Goal: Information Seeking & Learning: Learn about a topic

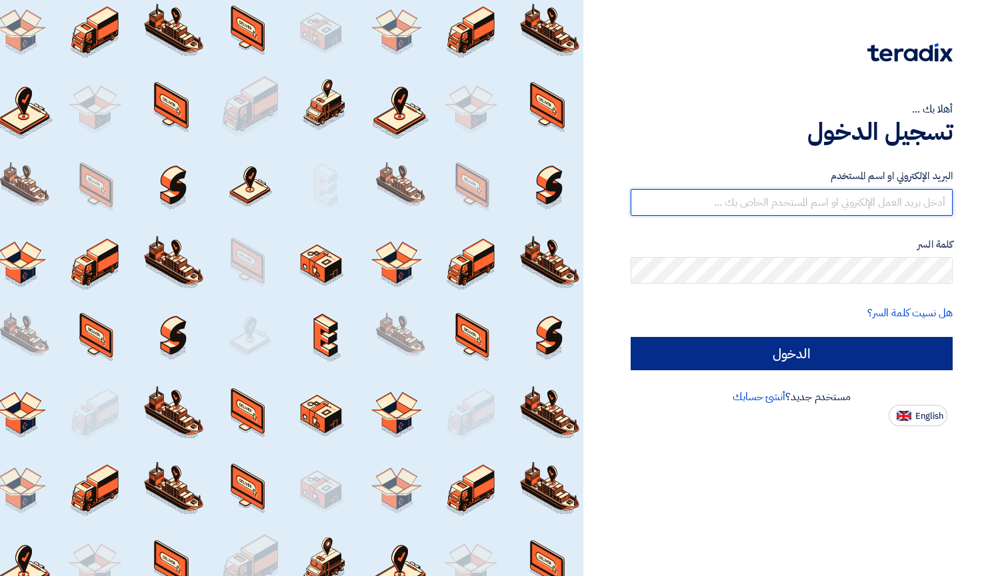
type input "[EMAIL_ADDRESS][DOMAIN_NAME]"
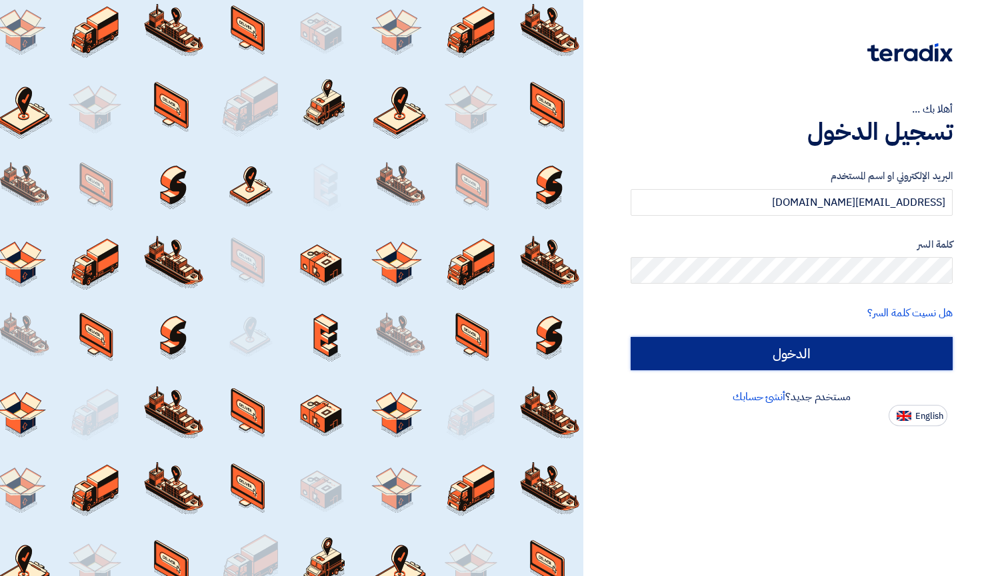
click at [738, 354] on input "الدخول" at bounding box center [791, 353] width 322 height 33
type input "Sign in"
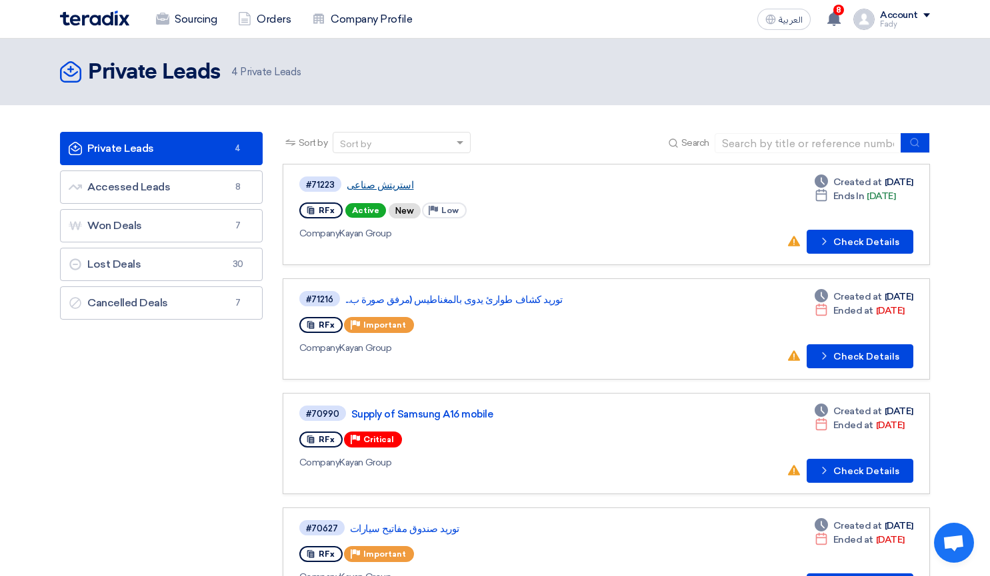
click at [361, 179] on link "استريتش صناعى" at bounding box center [513, 185] width 333 height 12
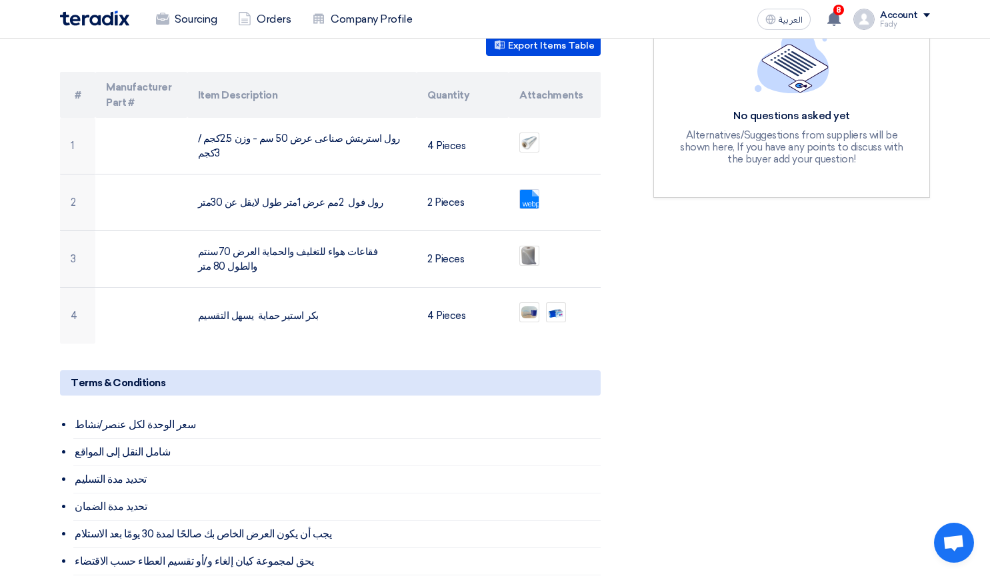
scroll to position [339, 0]
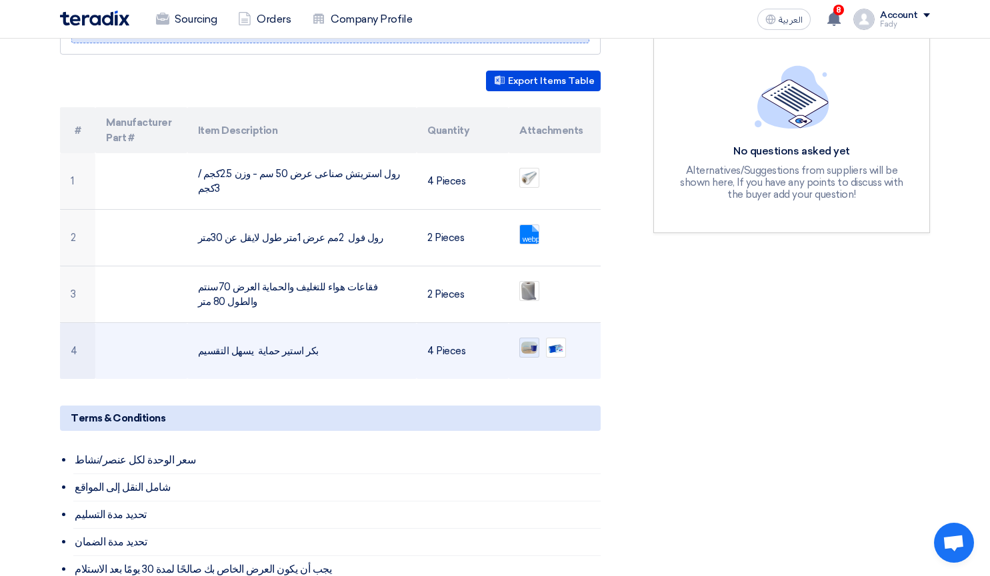
click at [526, 341] on img at bounding box center [529, 348] width 19 height 15
click at [556, 339] on img at bounding box center [555, 348] width 19 height 19
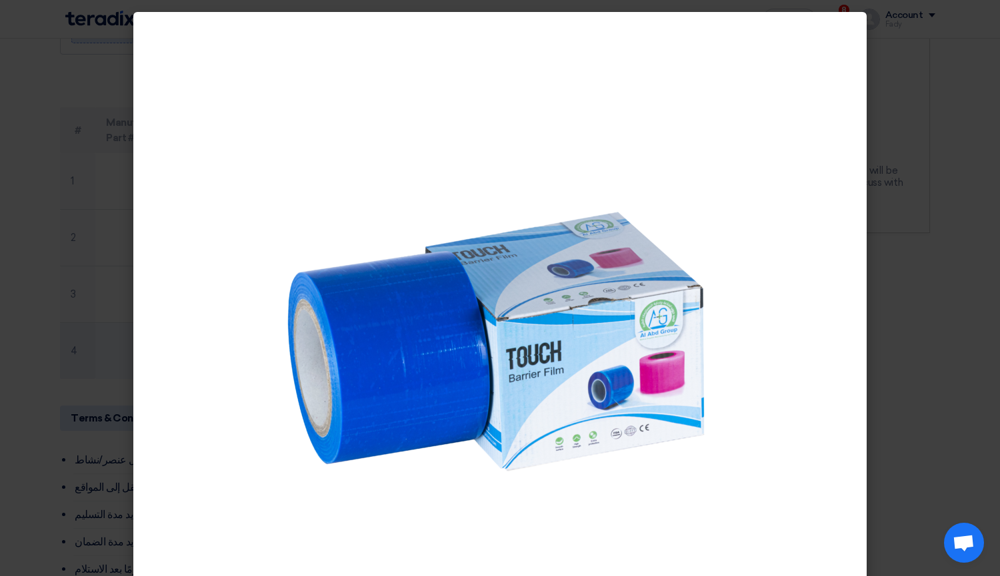
click at [556, 329] on img at bounding box center [500, 310] width 466 height 466
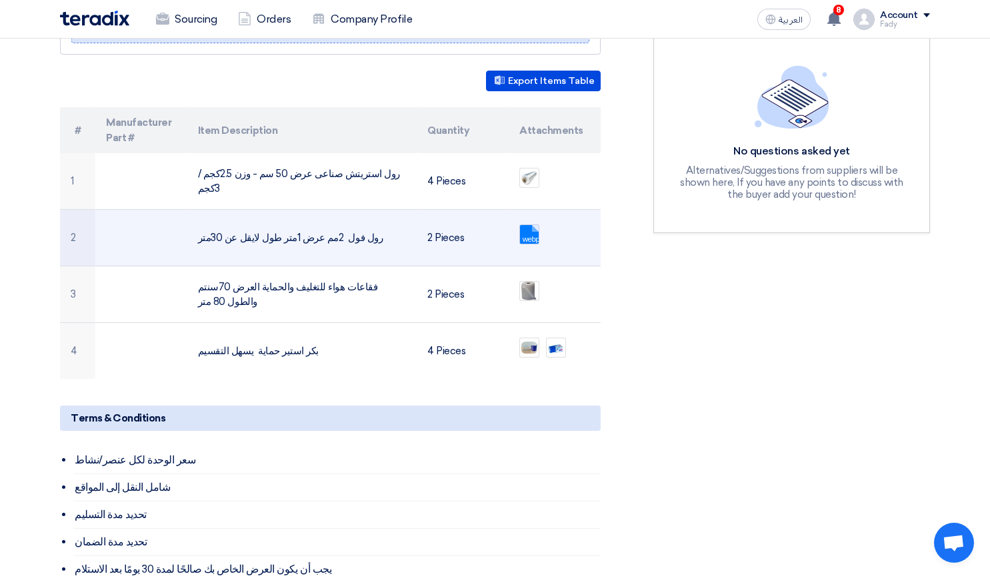
click at [523, 225] on link at bounding box center [573, 265] width 107 height 80
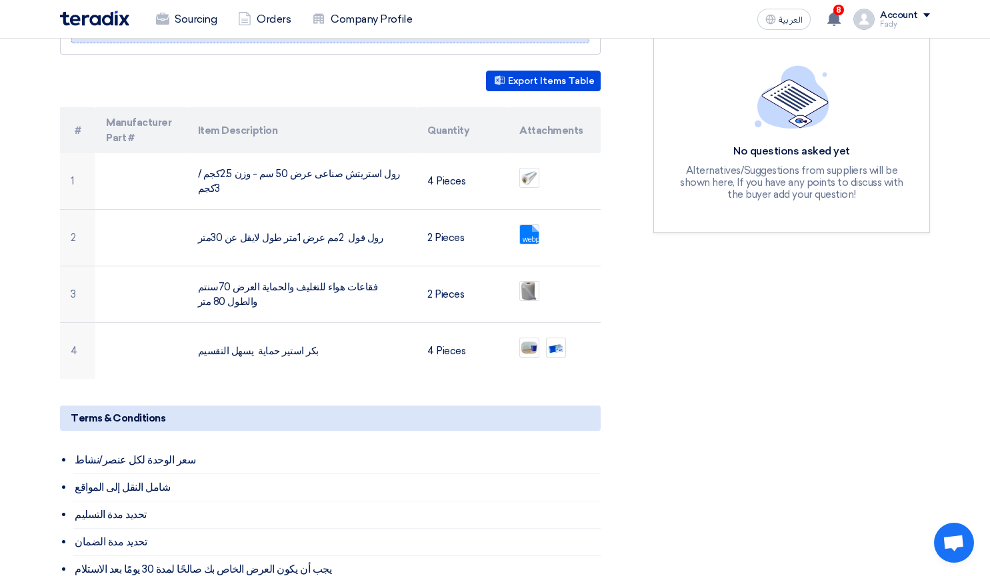
click at [634, 183] on div "استريتش صناعى Buyer Information [PERSON_NAME] procurement , Egyptian Automotive…" at bounding box center [346, 366] width 593 height 1006
click at [526, 71] on button "Export Items Table" at bounding box center [543, 81] width 115 height 21
click at [572, 71] on button "Export Items Table" at bounding box center [543, 81] width 115 height 21
click at [594, 71] on button "Export Items Table" at bounding box center [543, 81] width 115 height 21
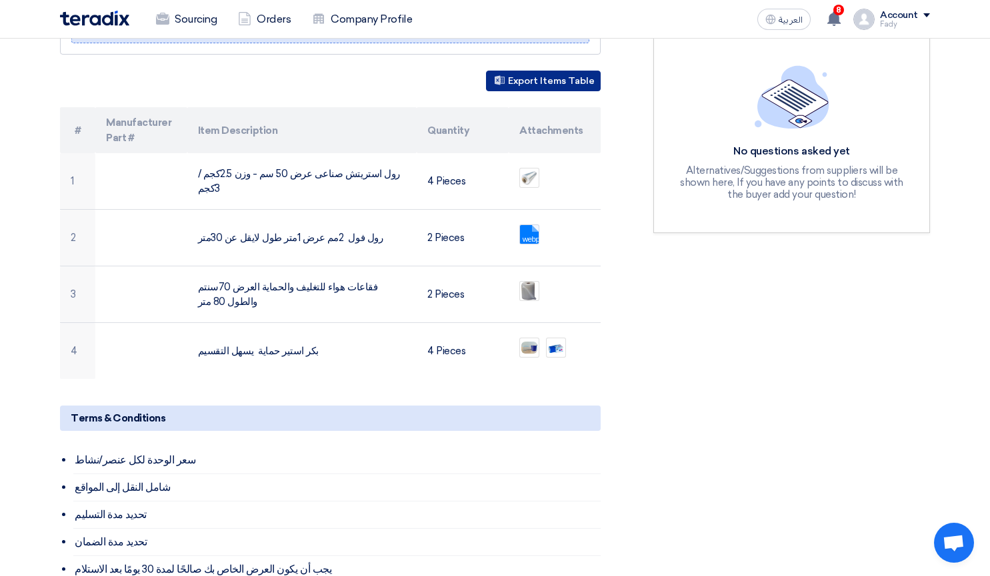
drag, startPoint x: 594, startPoint y: 71, endPoint x: 581, endPoint y: 68, distance: 13.6
click at [581, 71] on button "Export Items Table" at bounding box center [543, 81] width 115 height 21
click at [544, 73] on button "Export Items Table" at bounding box center [543, 81] width 115 height 21
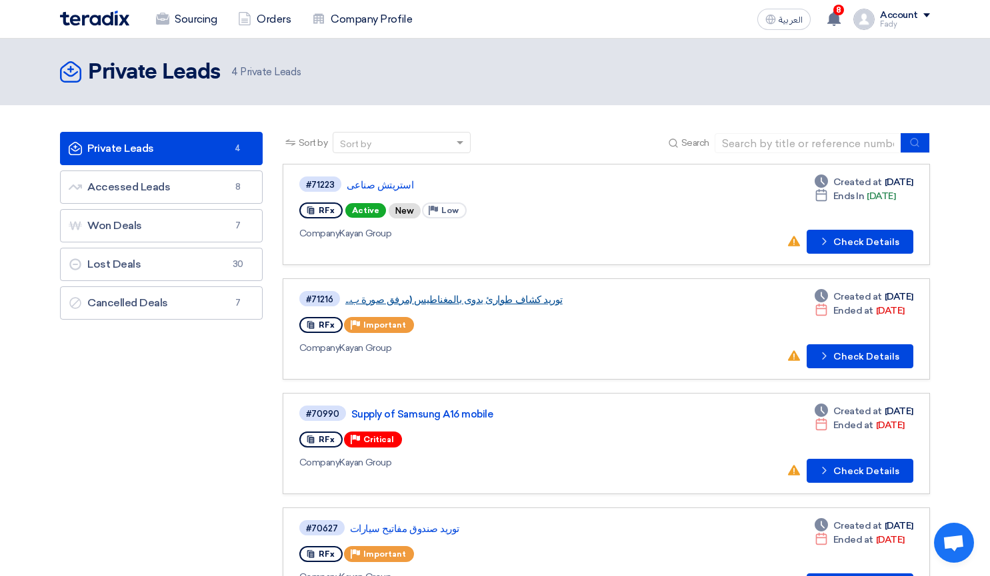
click at [458, 305] on link "توريد كشاف طوارئ يدوى بالمغناطيس (مرفق صورة ب..." at bounding box center [511, 300] width 333 height 12
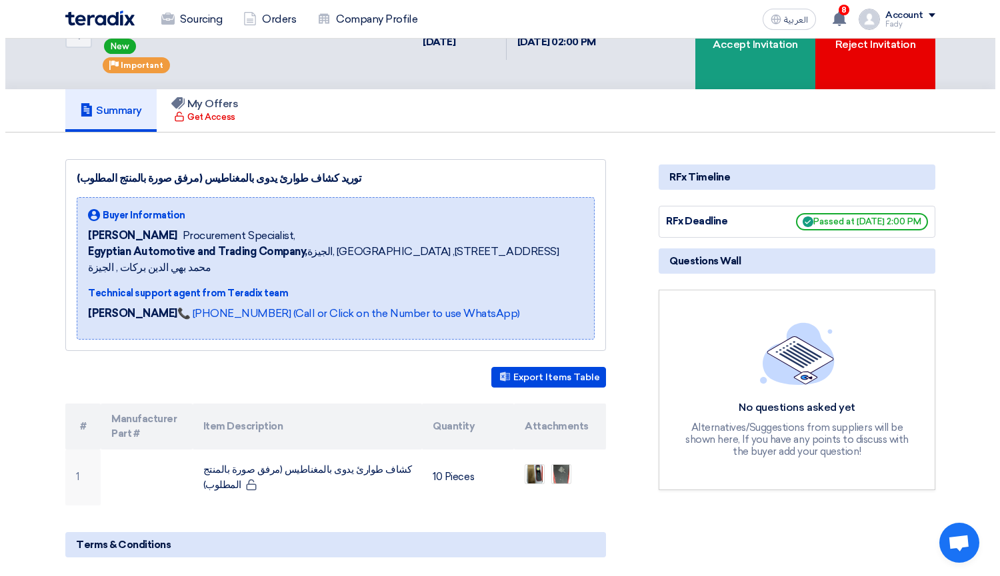
scroll to position [67, 0]
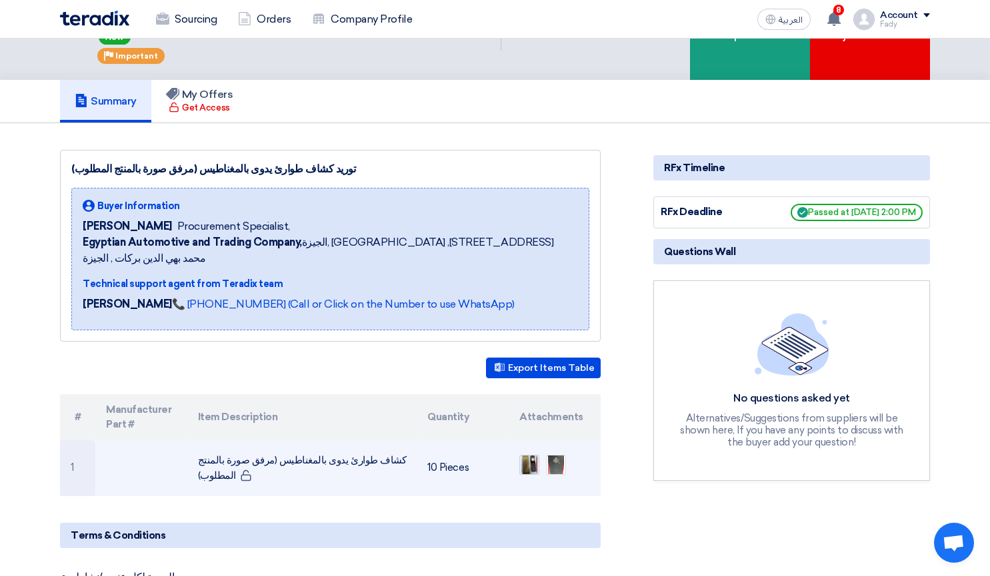
click at [531, 453] on img at bounding box center [529, 465] width 19 height 24
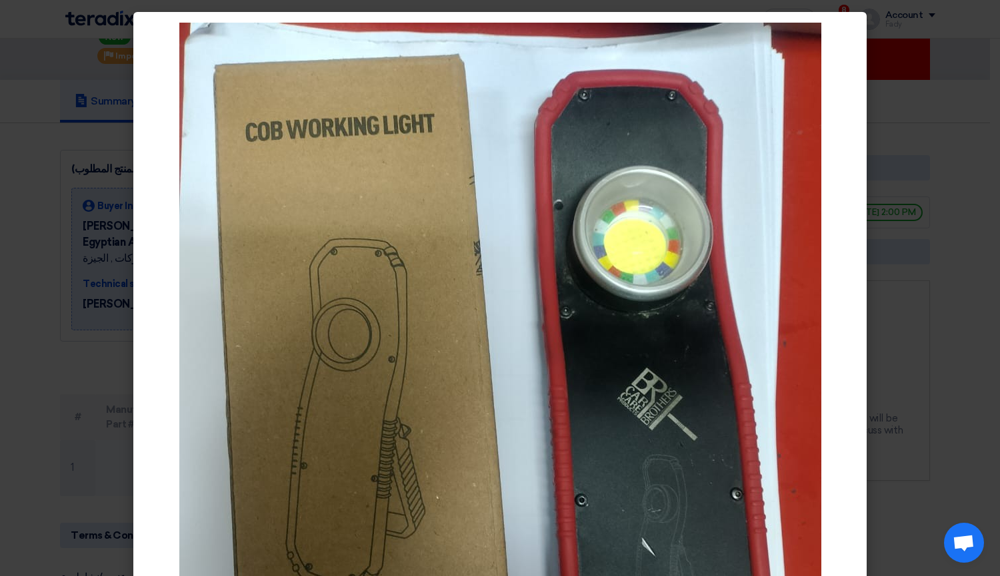
click at [531, 446] on img at bounding box center [500, 449] width 642 height 853
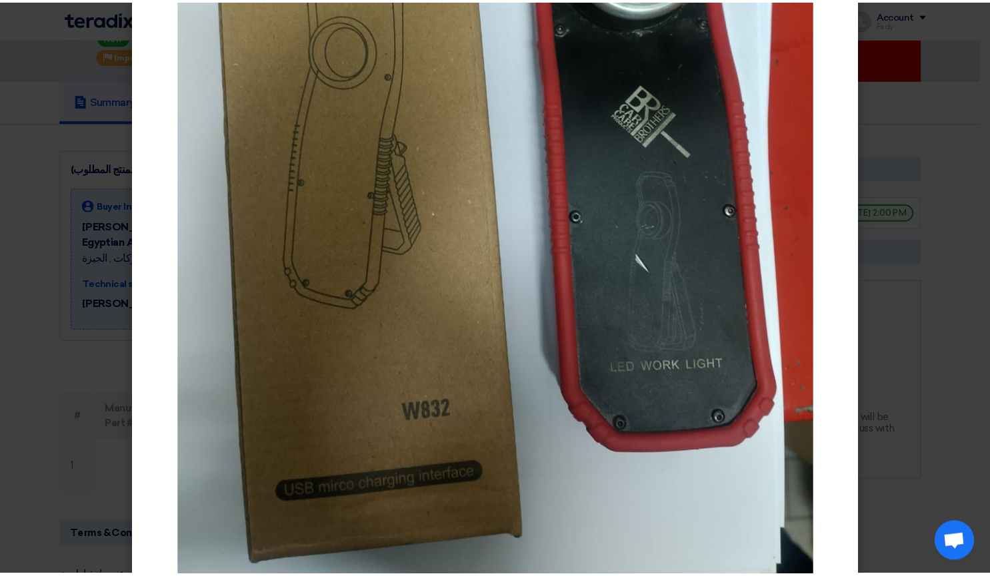
scroll to position [245, 0]
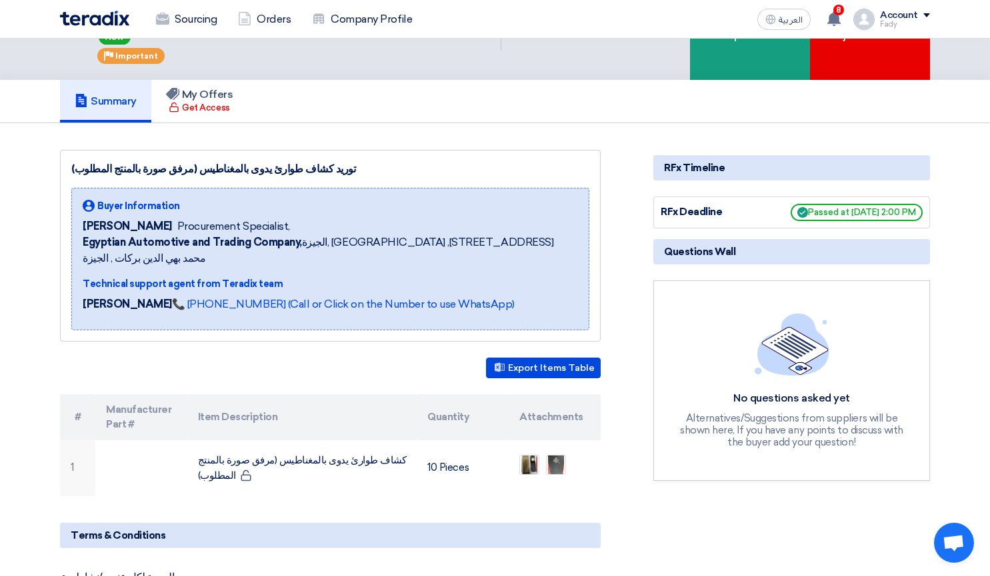
click at [874, 207] on span "Passed at [DATE] 2:00 PM" at bounding box center [856, 212] width 132 height 17
click at [83, 26] on div "Sourcing Orders Company Profile" at bounding box center [321, 19] width 522 height 29
click at [74, 15] on img at bounding box center [94, 18] width 69 height 15
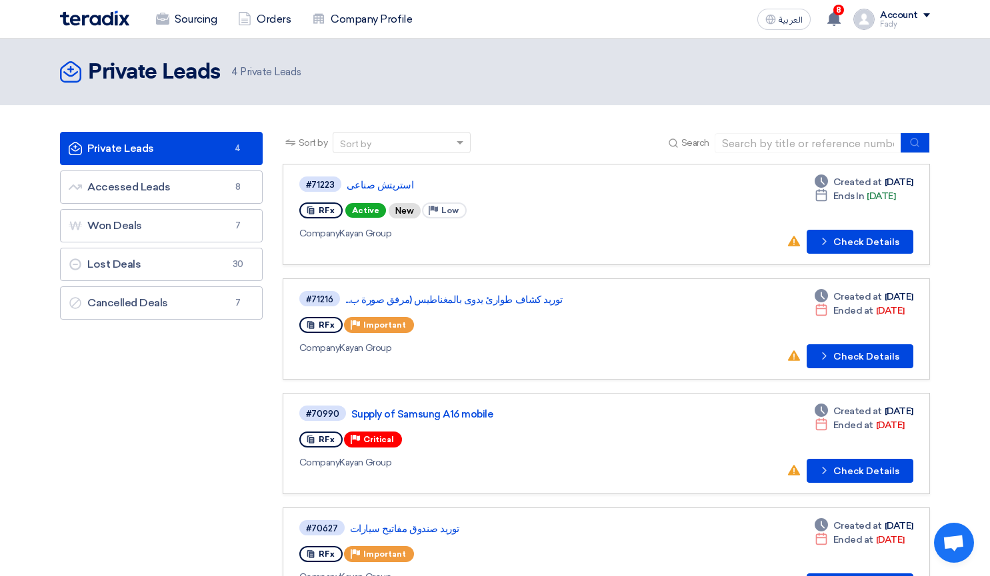
click at [114, 23] on img at bounding box center [94, 18] width 69 height 15
click at [82, 25] on img at bounding box center [94, 18] width 69 height 15
click at [841, 16] on icon at bounding box center [833, 18] width 15 height 15
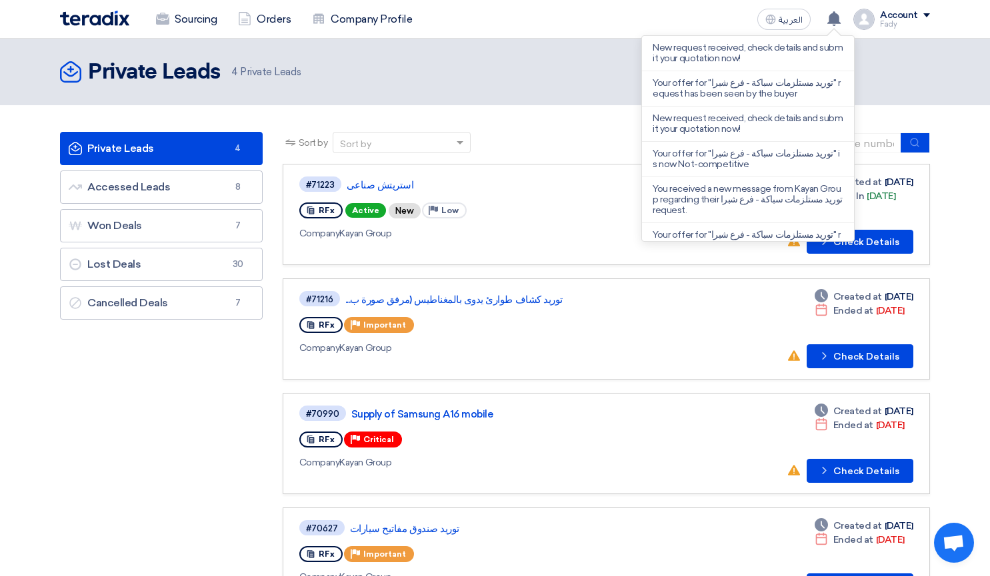
click at [896, 83] on div "Private Leads Private Leads 4 Private Leads" at bounding box center [495, 72] width 870 height 27
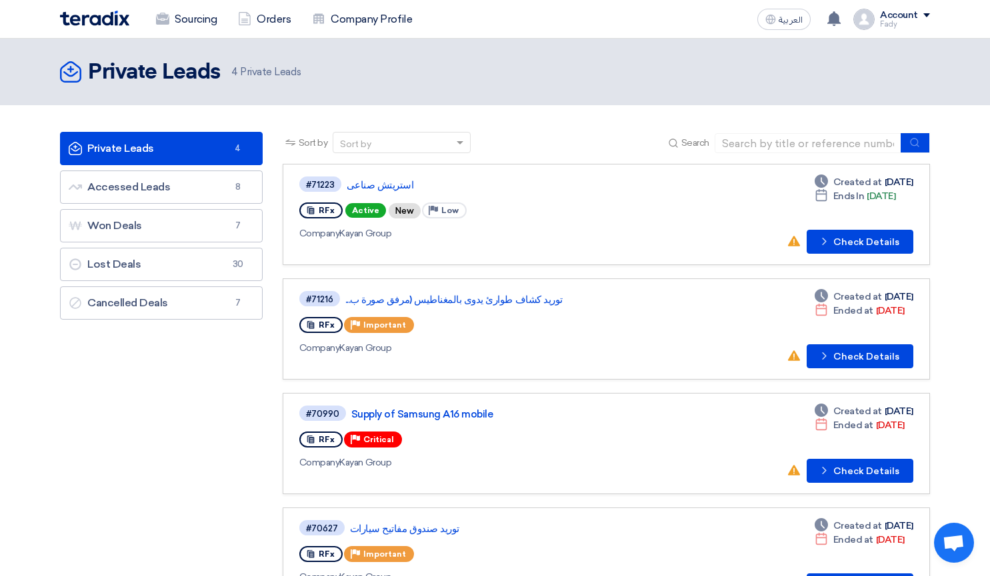
click at [896, 83] on div "Private Leads Private Leads 4 Private Leads" at bounding box center [495, 72] width 870 height 27
click at [157, 248] on link "Lost Deals Lost Deals 30" at bounding box center [161, 264] width 203 height 33
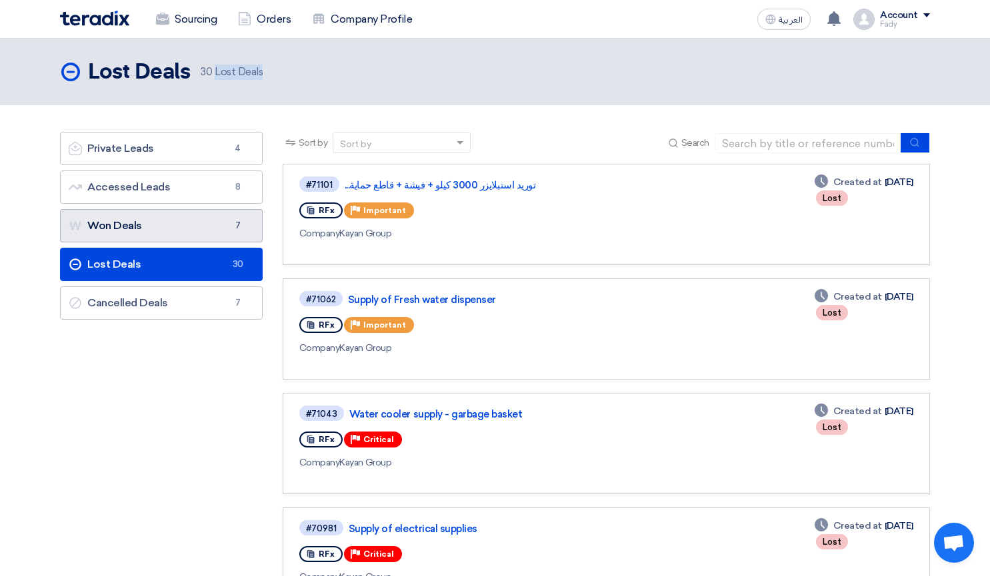
click at [167, 229] on link "Won Deals Won Deals 7" at bounding box center [161, 225] width 203 height 33
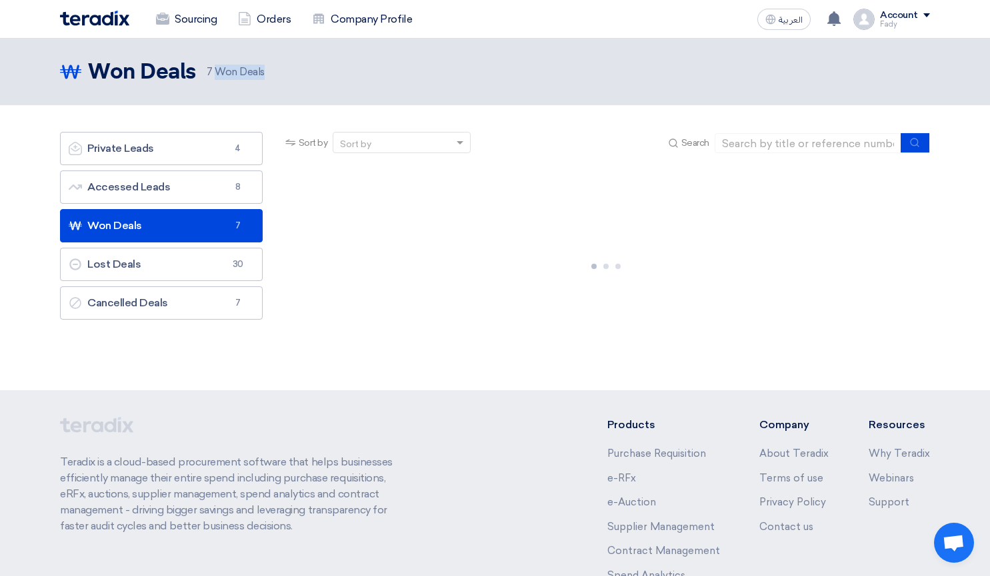
click at [0, 278] on section "Private Leads Private Leads 4 Accessed Leads Accessed Leads 8 Won Deals Won Dea…" at bounding box center [495, 247] width 990 height 285
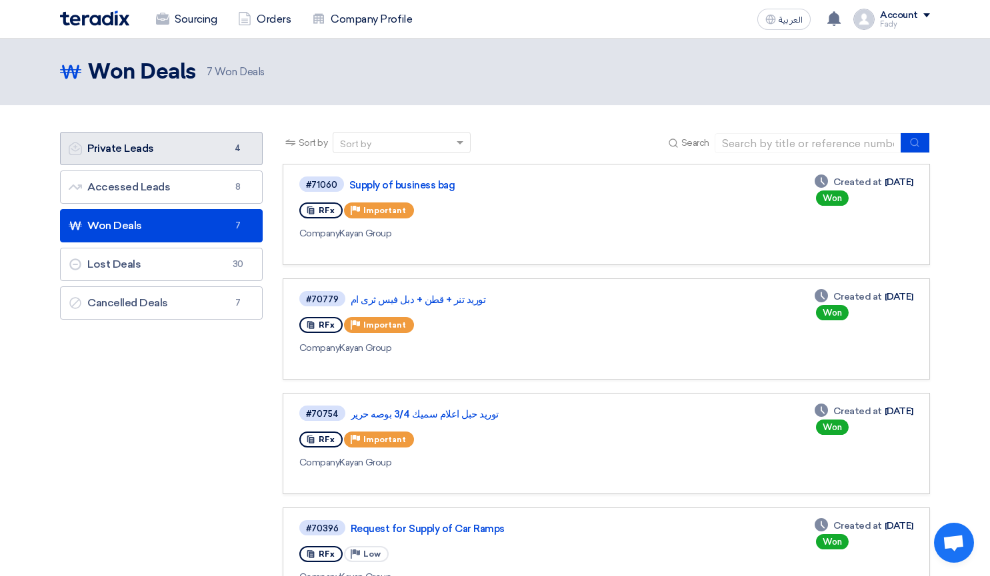
click at [189, 141] on link "Private Leads Private Leads 4" at bounding box center [161, 148] width 203 height 33
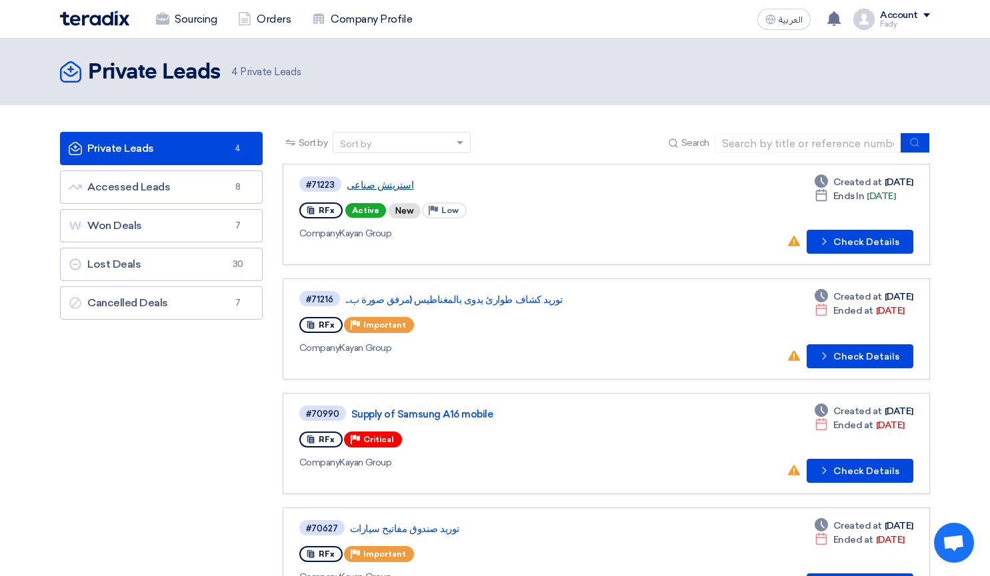
click at [379, 187] on link "استريتش صناعى" at bounding box center [513, 185] width 333 height 12
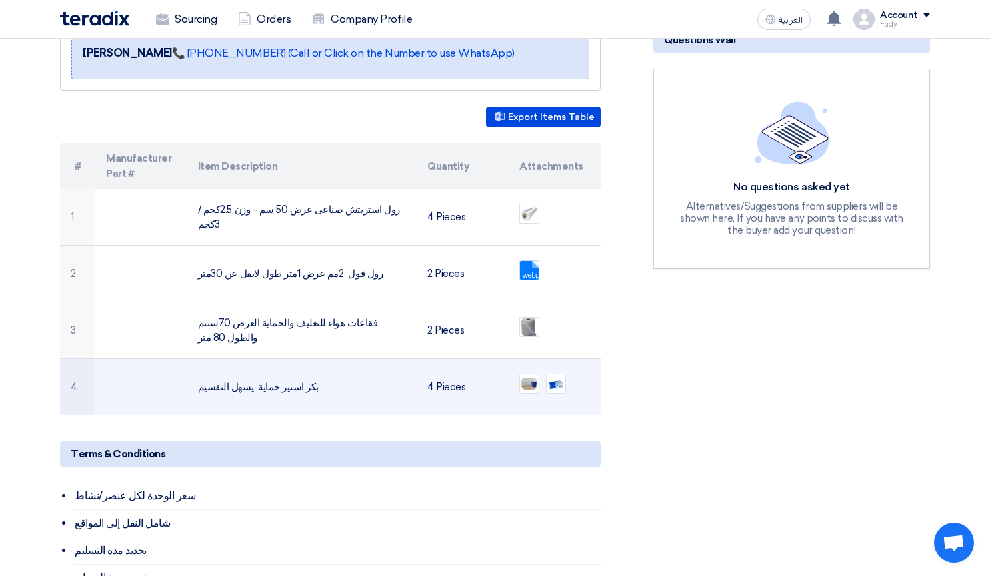
scroll to position [347, 0]
